Goal: Information Seeking & Learning: Learn about a topic

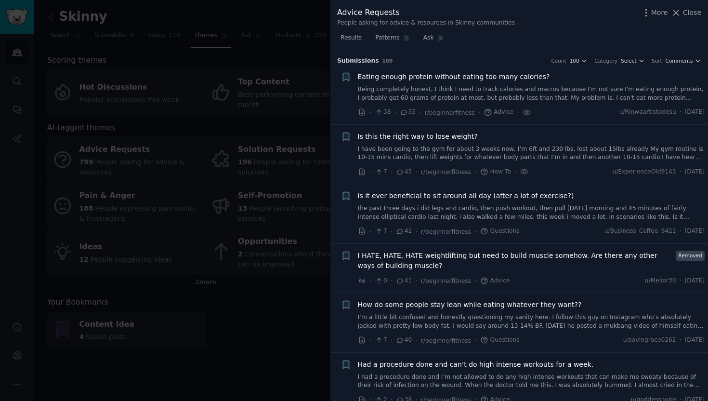
scroll to position [822, 0]
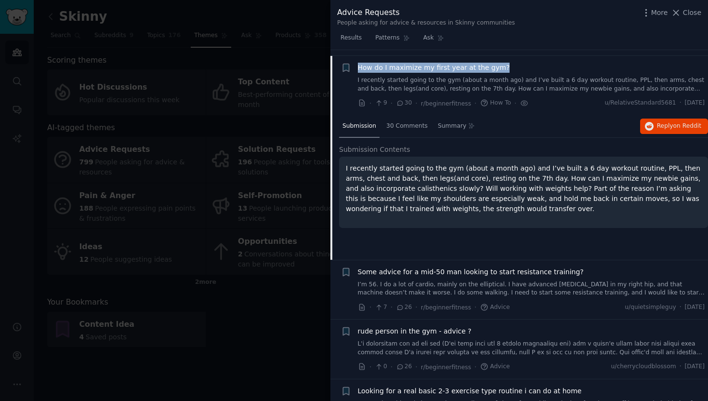
drag, startPoint x: 508, startPoint y: 61, endPoint x: 357, endPoint y: 58, distance: 151.3
click at [357, 63] on div "Reddit text submission + How do I maximize my first year at the gym? I recently…" at bounding box center [523, 86] width 364 height 46
copy span "How do I maximize my first year at the gym?"
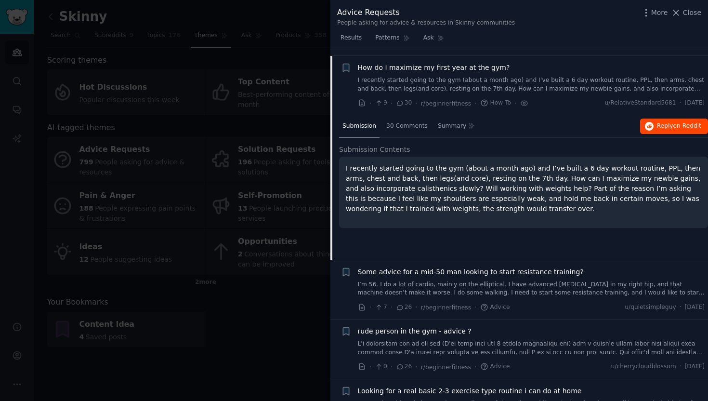
click at [680, 123] on button "Reply on Reddit" at bounding box center [674, 126] width 68 height 15
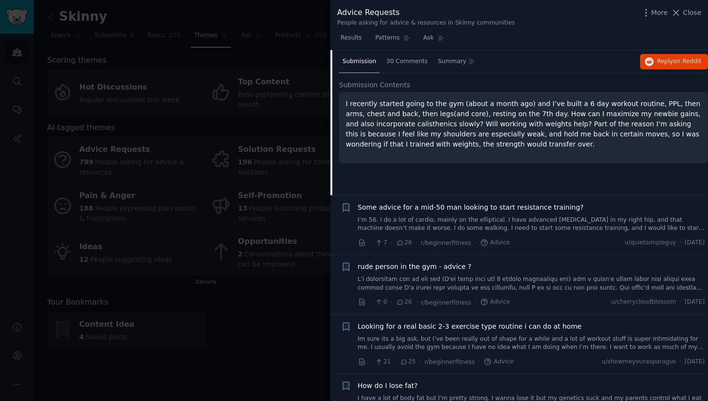
scroll to position [923, 0]
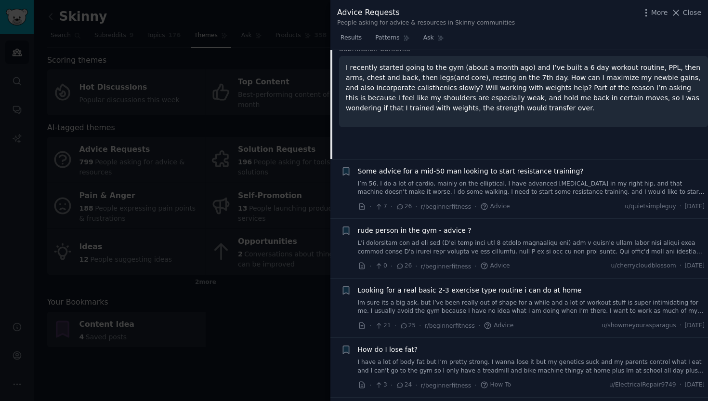
click at [537, 168] on span "Some advice for a mid-50 man looking to start resistance training?" at bounding box center [471, 171] width 226 height 10
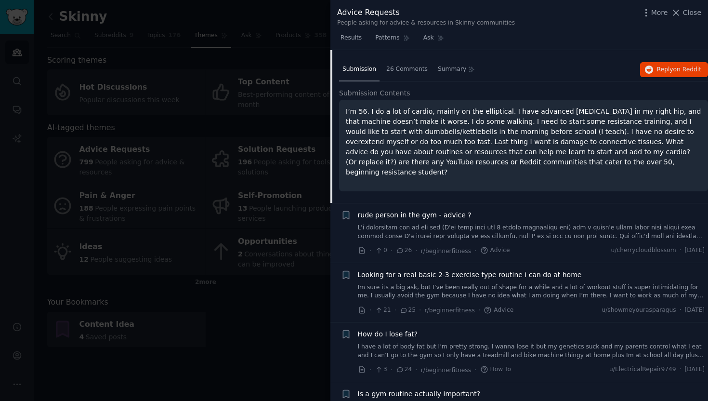
scroll to position [955, 0]
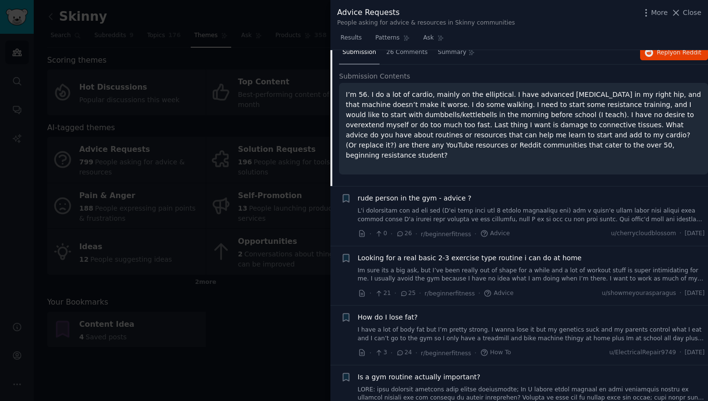
click at [446, 193] on span "rude person in the gym - advice ?" at bounding box center [415, 198] width 114 height 10
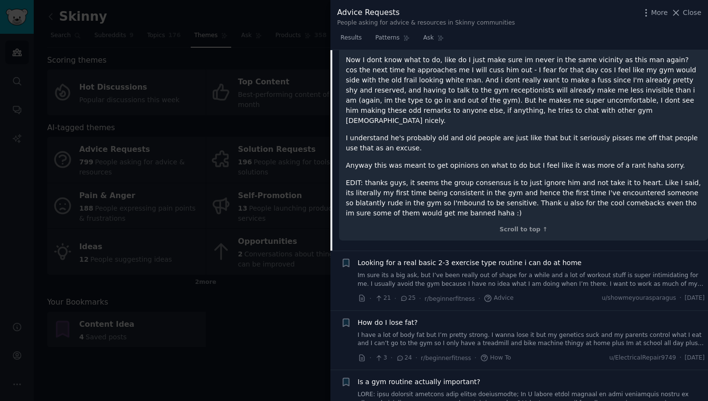
scroll to position [1228, 0]
click at [520, 257] on span "Looking for a real basic 2-3 exercise type routine i can do at home" at bounding box center [470, 262] width 224 height 10
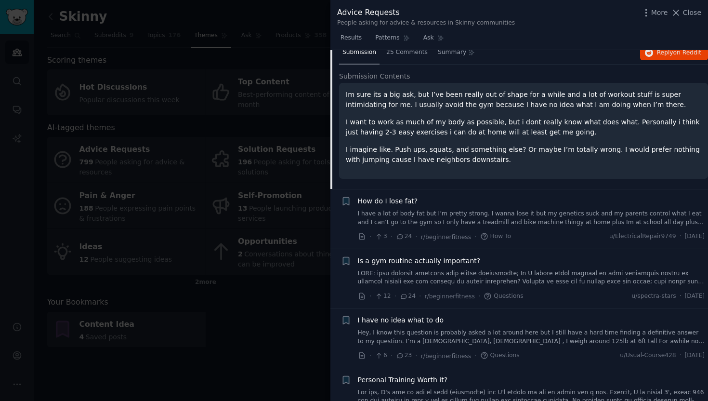
scroll to position [1102, 0]
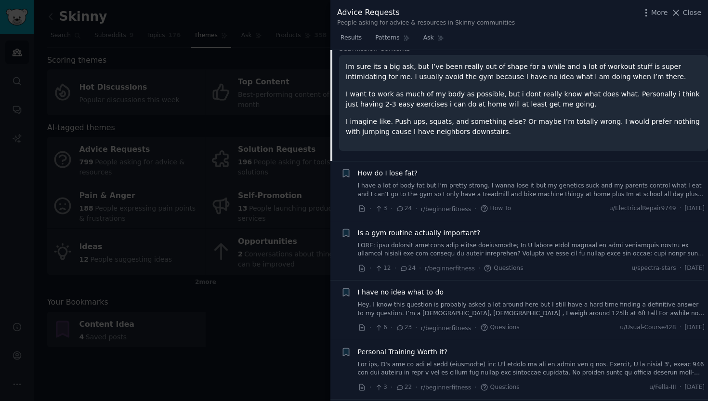
click at [405, 168] on span "How do I lose fat?" at bounding box center [388, 173] width 60 height 10
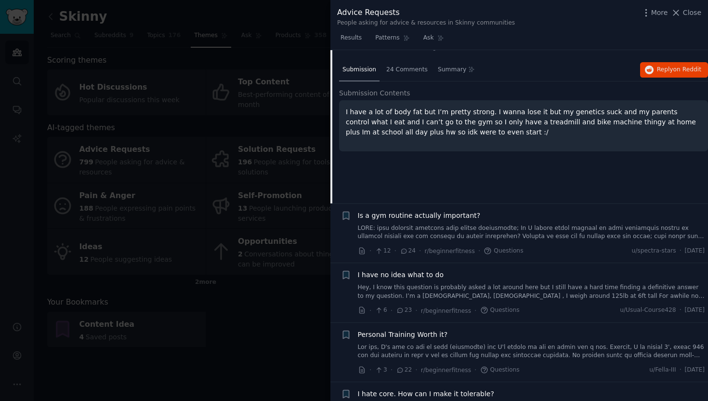
scroll to position [1139, 0]
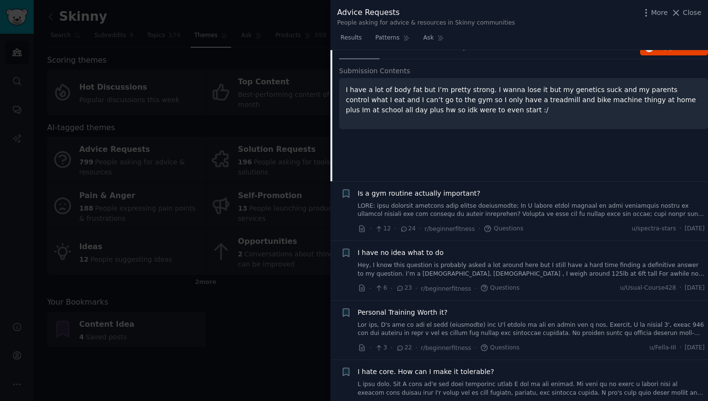
click at [456, 188] on span "Is a gym routine actually important?" at bounding box center [419, 193] width 123 height 10
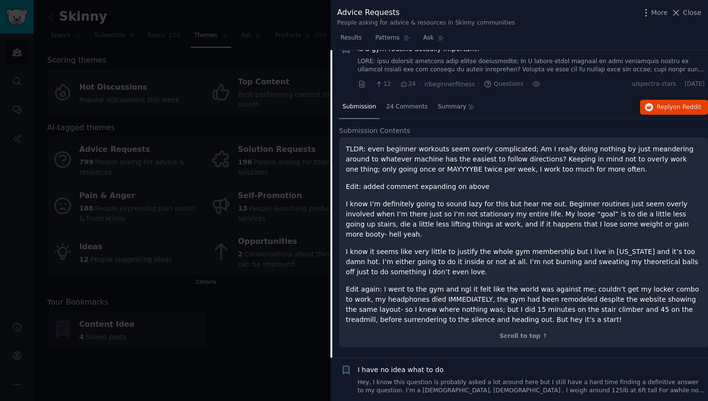
scroll to position [1117, 0]
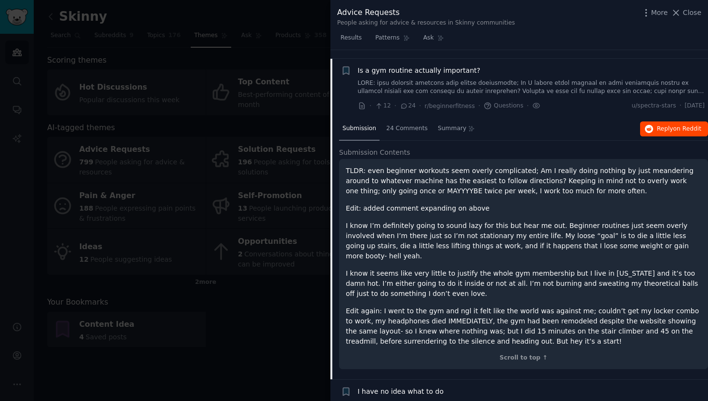
click at [661, 121] on button "Reply on Reddit" at bounding box center [674, 128] width 68 height 15
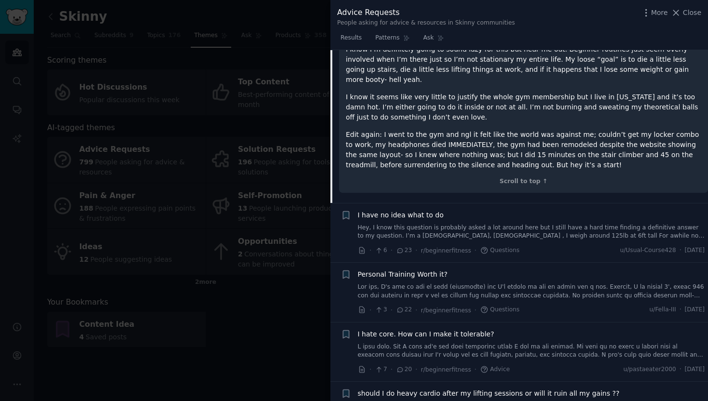
scroll to position [1308, 0]
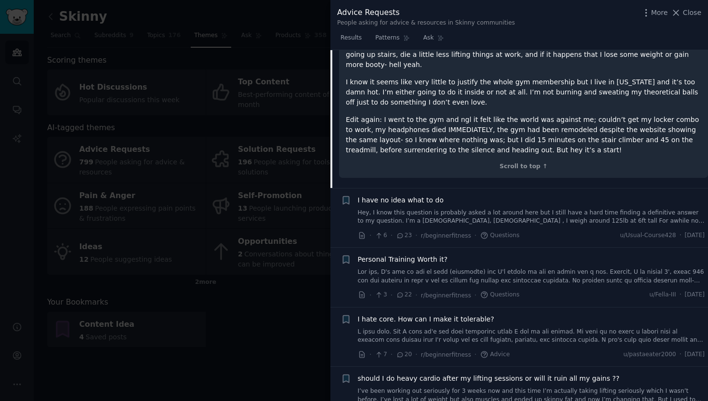
click at [417, 195] on span "I have no idea what to do" at bounding box center [401, 200] width 86 height 10
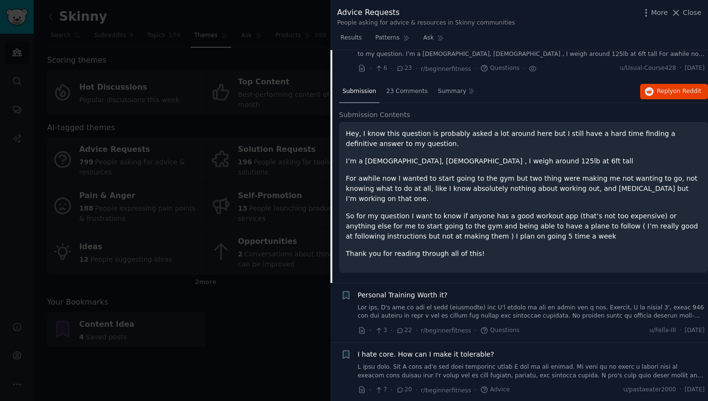
scroll to position [1176, 0]
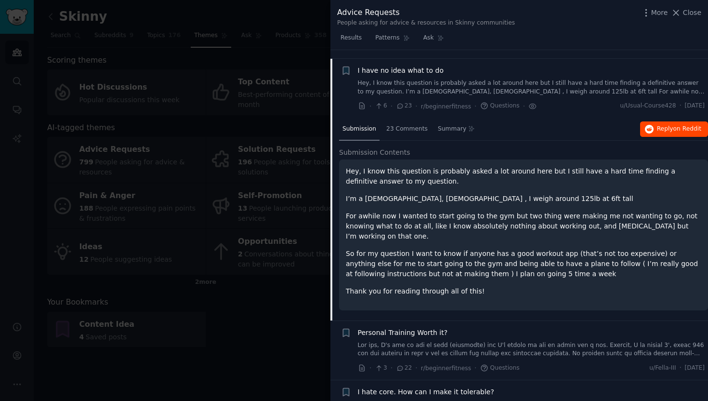
click at [665, 124] on button "Reply on Reddit" at bounding box center [674, 128] width 68 height 15
